Goal: Information Seeking & Learning: Learn about a topic

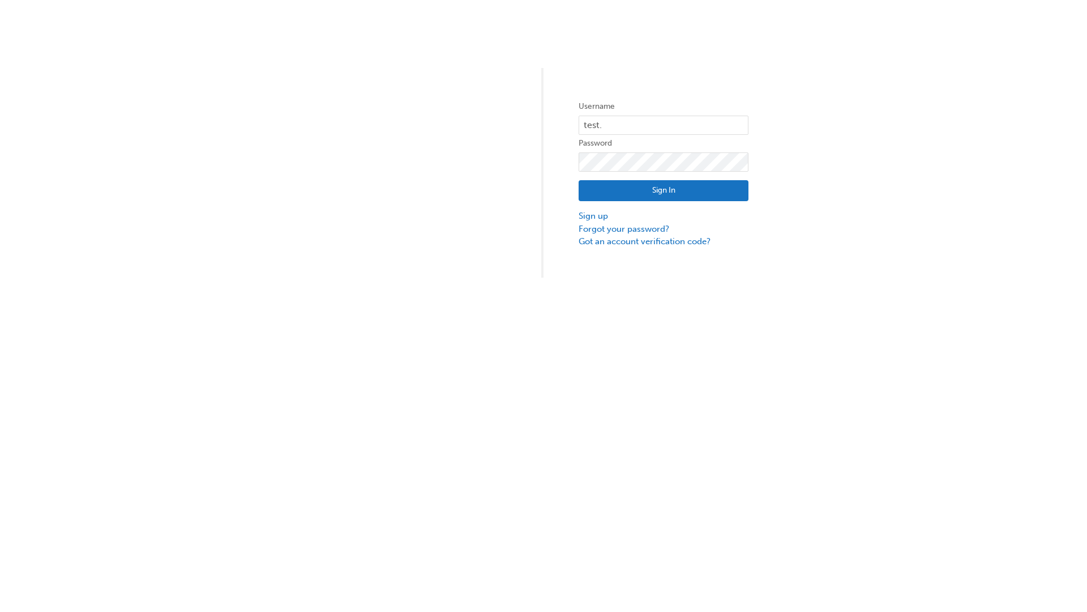
type input "test.e2e.user14"
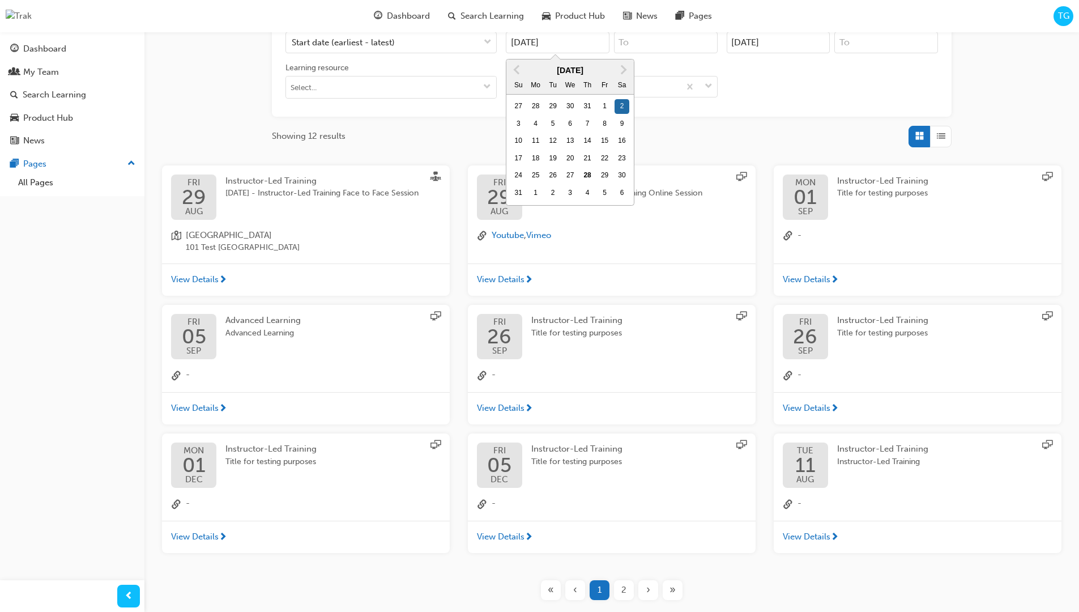
type input "[DATE]"
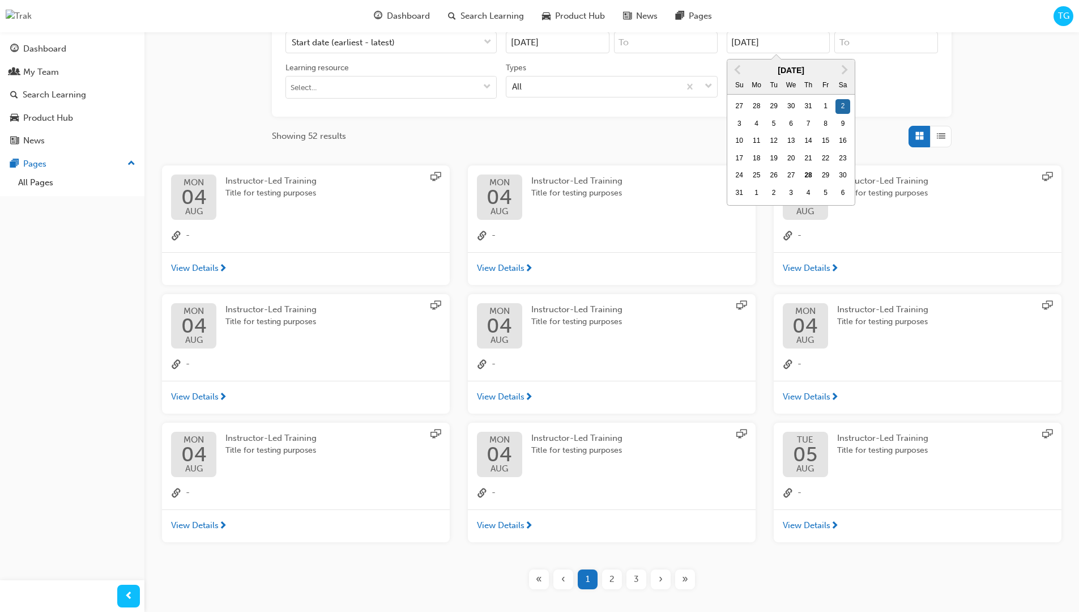
type input "[DATE]"
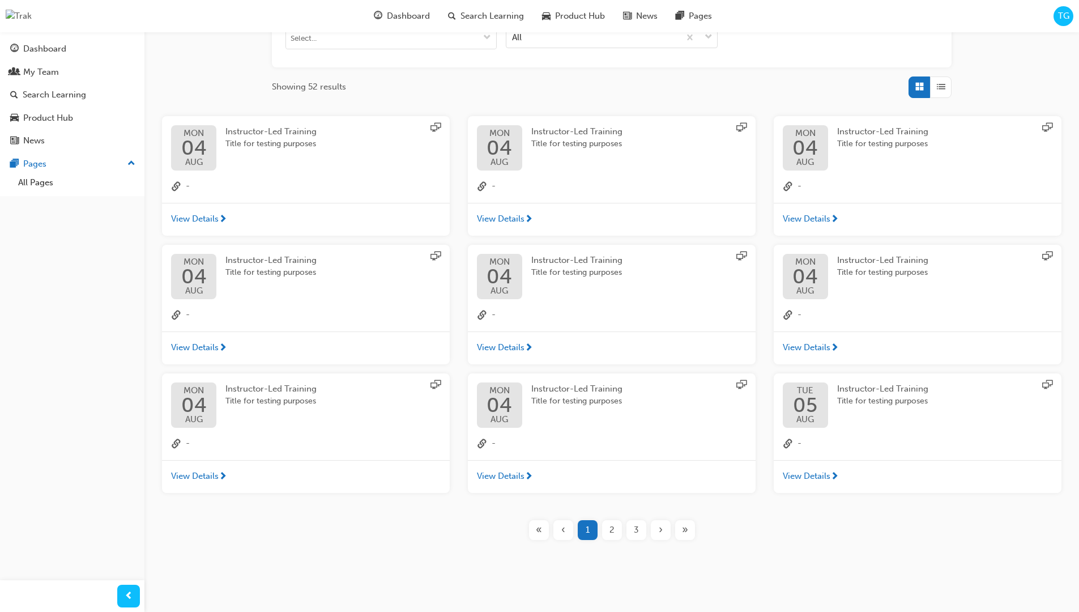
click at [513, 35] on input "Types All" at bounding box center [512, 37] width 1 height 10
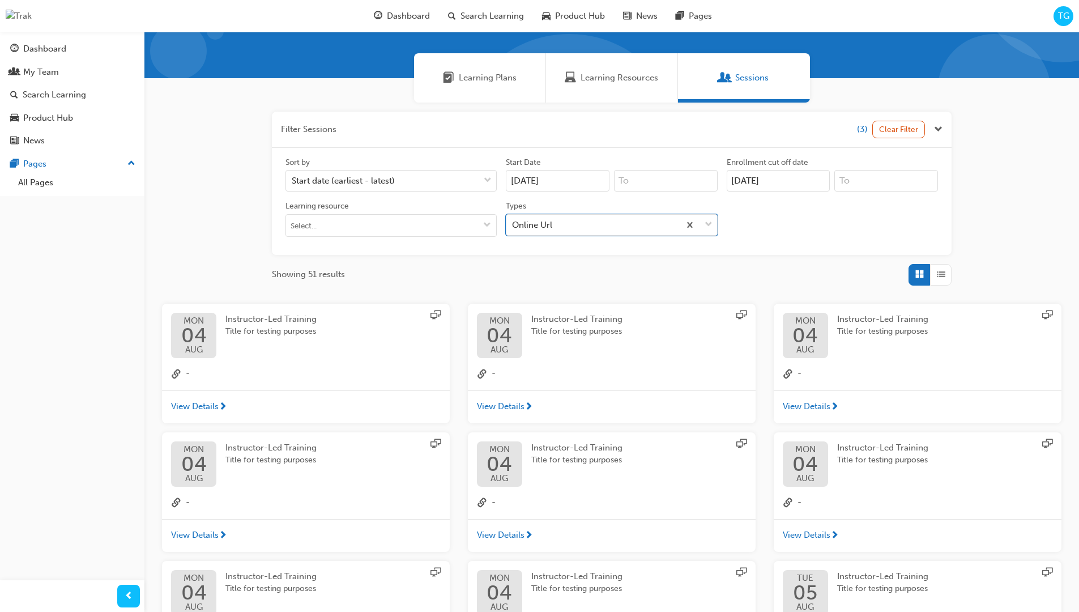
scroll to position [255, 0]
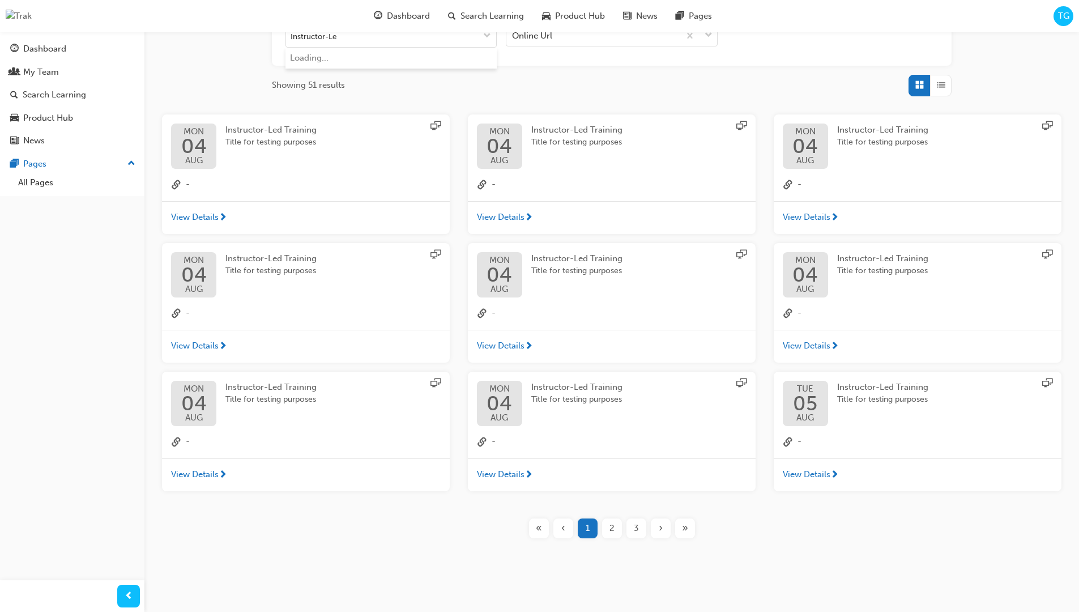
type input "Instructor-Led"
